Goal: Transaction & Acquisition: Purchase product/service

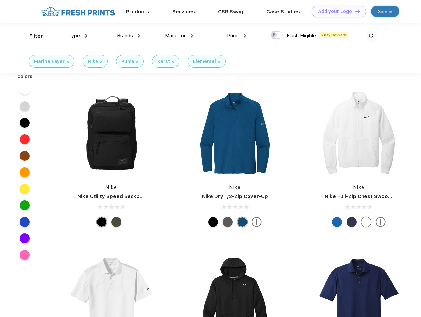
scroll to position [0, 0]
click at [336, 11] on link "Add your Logo Design Tool" at bounding box center [339, 12] width 55 height 12
click at [0, 0] on div "Design Tool" at bounding box center [0, 0] width 0 height 0
click at [354, 11] on link "Add your Logo Design Tool" at bounding box center [339, 12] width 55 height 12
click at [32, 36] on div "Filter" at bounding box center [36, 36] width 14 height 8
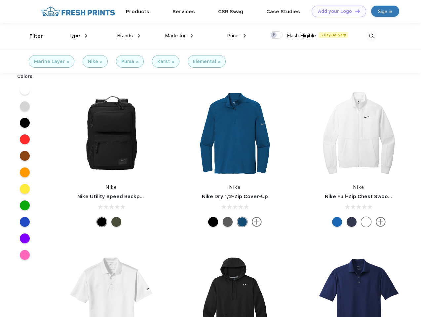
click at [78, 36] on span "Type" at bounding box center [74, 36] width 12 height 6
click at [129, 36] on span "Brands" at bounding box center [125, 36] width 16 height 6
click at [179, 36] on span "Made for" at bounding box center [175, 36] width 21 height 6
click at [237, 36] on span "Price" at bounding box center [233, 36] width 12 height 6
click at [276, 35] on div at bounding box center [276, 34] width 13 height 7
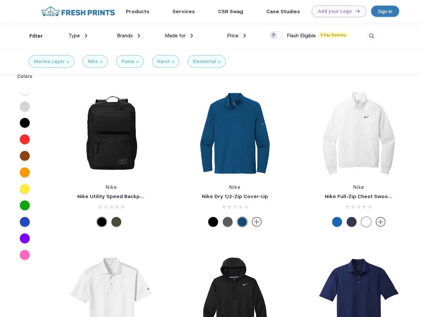
click at [274, 35] on input "checkbox" at bounding box center [272, 33] width 4 height 4
click at [371, 36] on img at bounding box center [371, 36] width 11 height 11
